Goal: Task Accomplishment & Management: Use online tool/utility

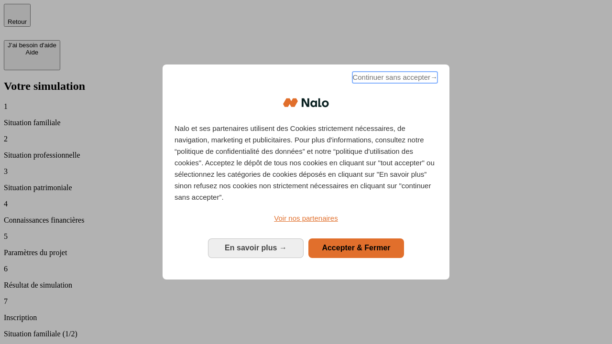
click at [394, 79] on span "Continuer sans accepter →" at bounding box center [394, 77] width 85 height 11
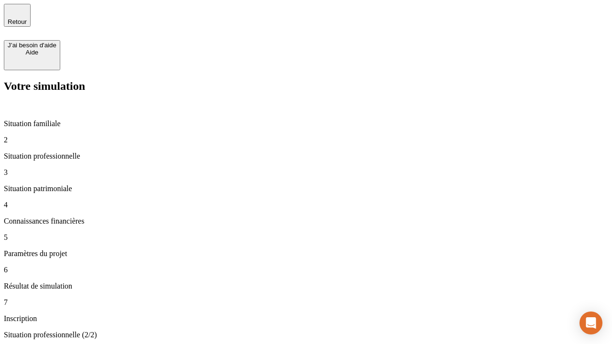
type input "30 000"
type input "1 000"
